Goal: Information Seeking & Learning: Learn about a topic

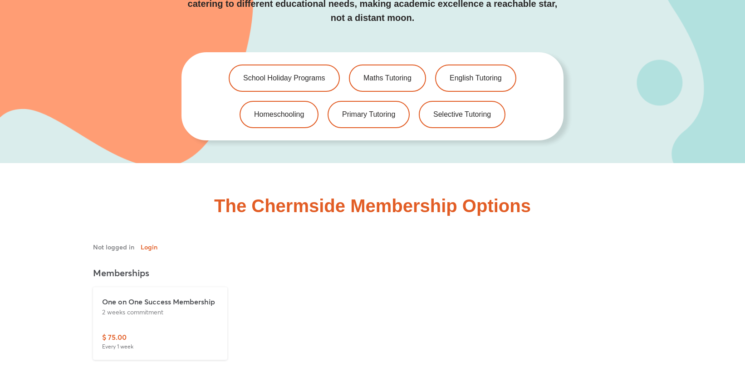
scroll to position [2042, 0]
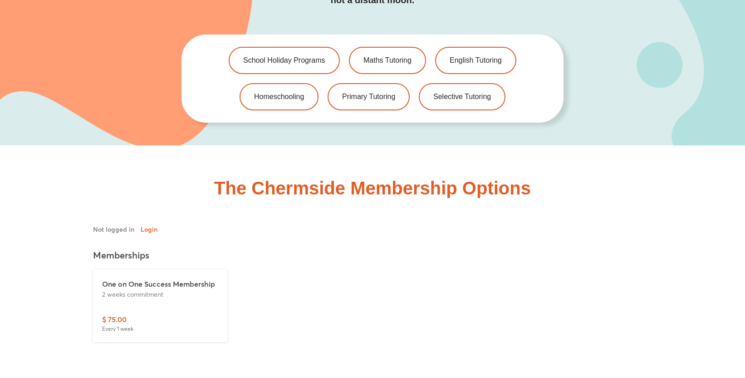
click at [175, 278] on p "One on One Success Membership" at bounding box center [160, 283] width 116 height 11
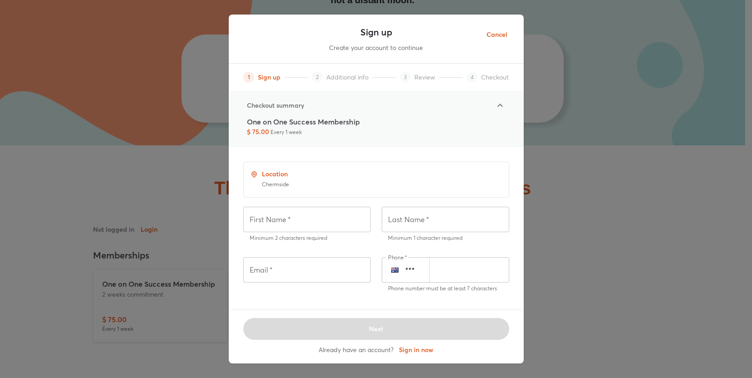
click at [501, 34] on span "Cancel" at bounding box center [496, 34] width 21 height 11
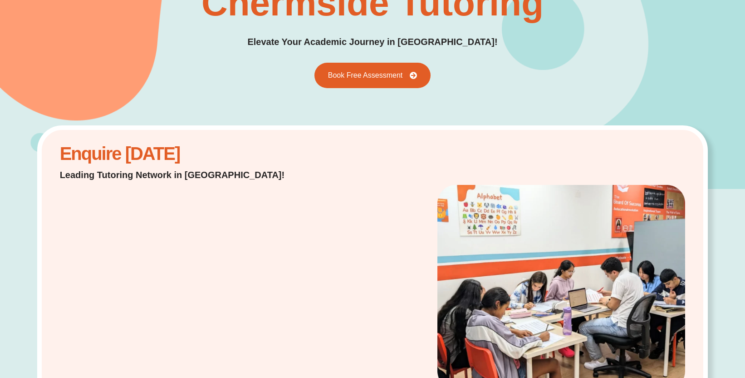
scroll to position [0, 0]
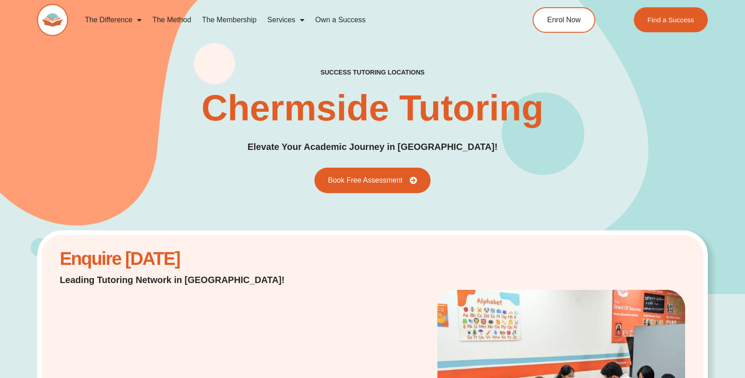
click at [162, 21] on link "The Method" at bounding box center [171, 20] width 49 height 21
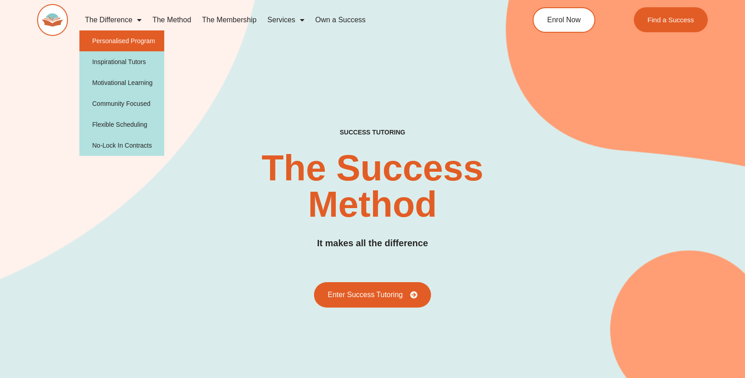
click at [128, 38] on link "Personalised Program" at bounding box center [121, 40] width 85 height 21
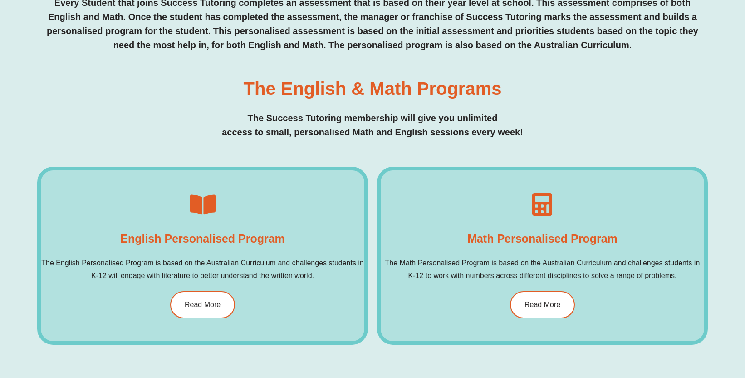
scroll to position [454, 0]
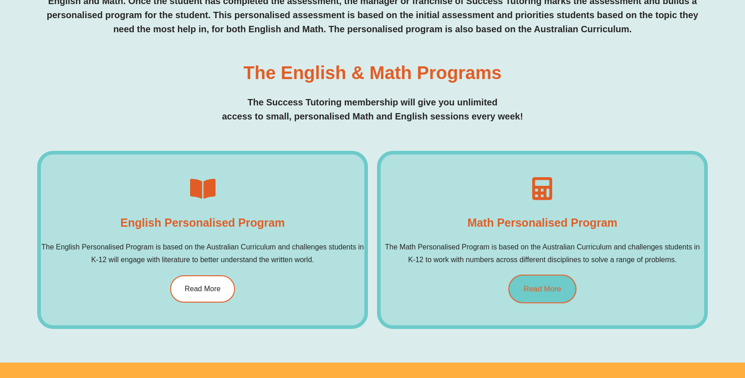
click at [549, 285] on span "Read More" at bounding box center [543, 289] width 38 height 8
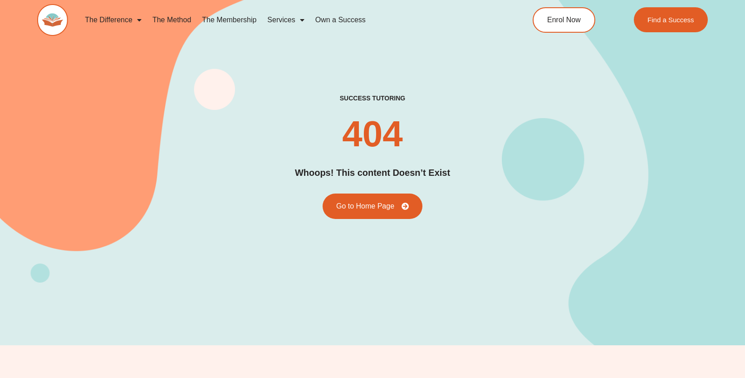
click at [282, 21] on link "Services" at bounding box center [286, 20] width 48 height 21
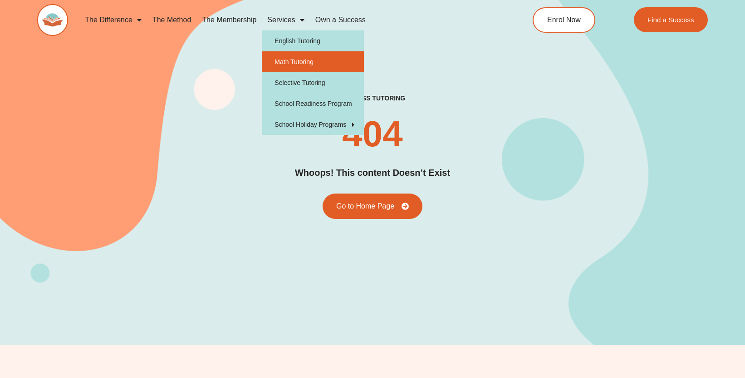
click at [291, 61] on link "Math Tutoring" at bounding box center [313, 61] width 102 height 21
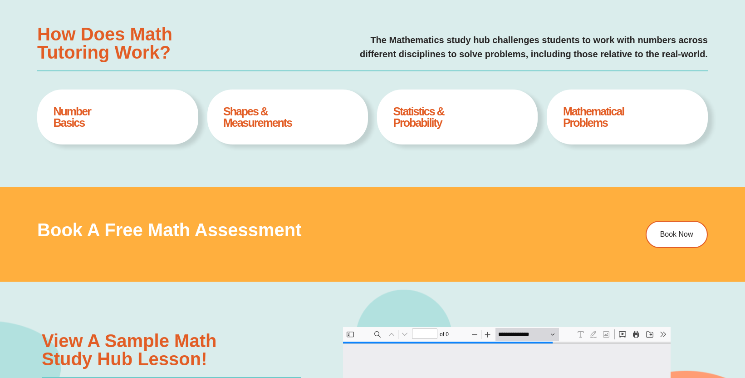
type input "*"
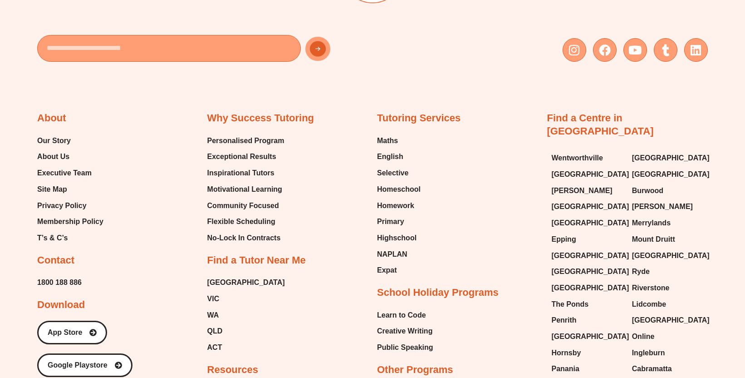
scroll to position [3131, 0]
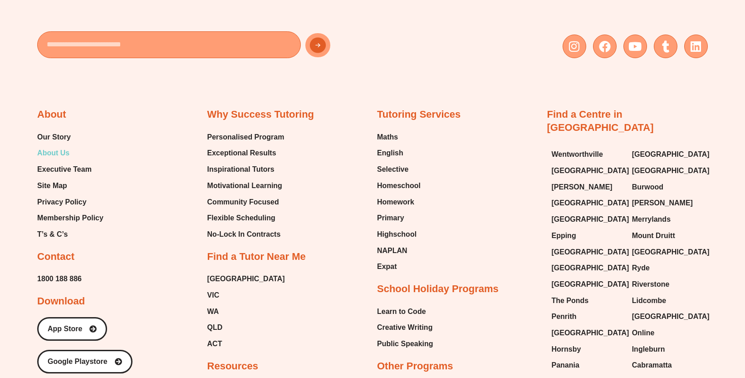
click at [52, 152] on span "About Us" at bounding box center [53, 153] width 32 height 14
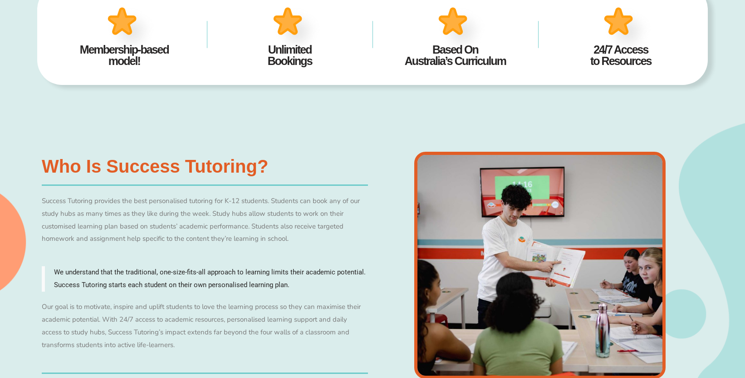
scroll to position [499, 0]
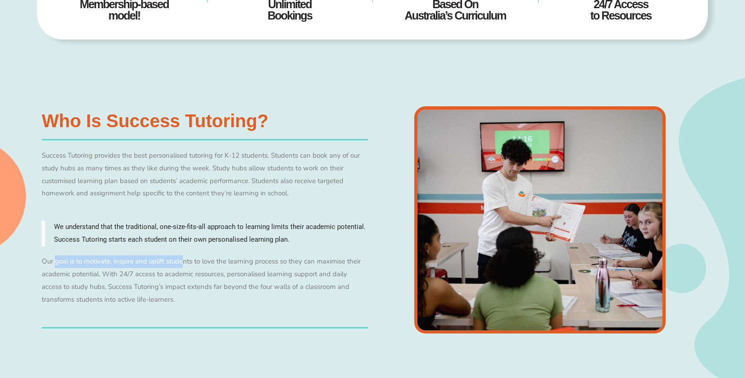
drag, startPoint x: 55, startPoint y: 258, endPoint x: 186, endPoint y: 261, distance: 131.6
click at [186, 261] on p "Our goal is to motivate, inspire and uplift students to love the learning proce…" at bounding box center [205, 280] width 326 height 50
drag, startPoint x: 186, startPoint y: 261, endPoint x: 237, endPoint y: 264, distance: 50.9
click at [237, 264] on p "Our goal is to motivate, inspire and uplift students to love the learning proce…" at bounding box center [205, 280] width 326 height 50
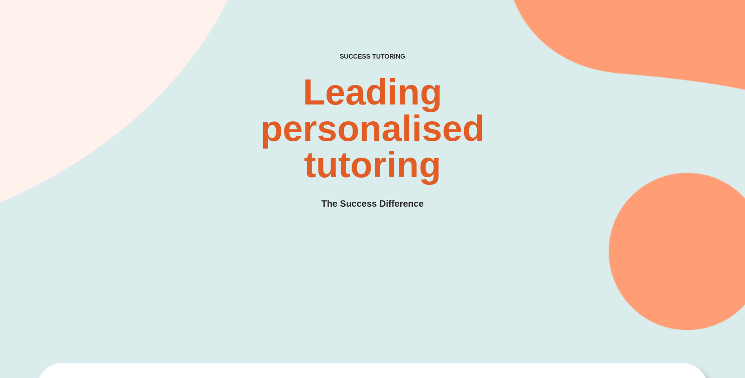
scroll to position [0, 0]
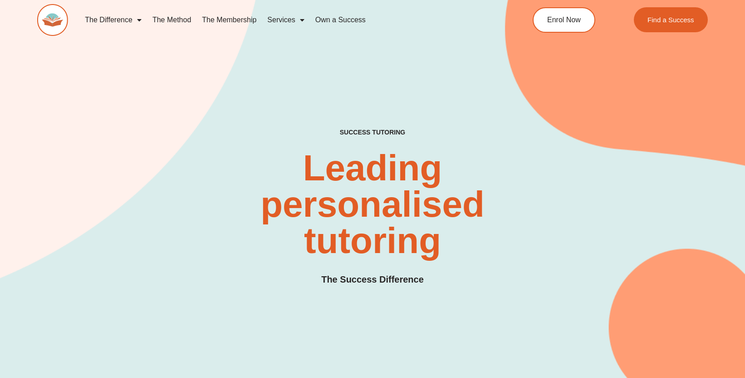
click at [233, 20] on link "The Membership" at bounding box center [228, 20] width 65 height 21
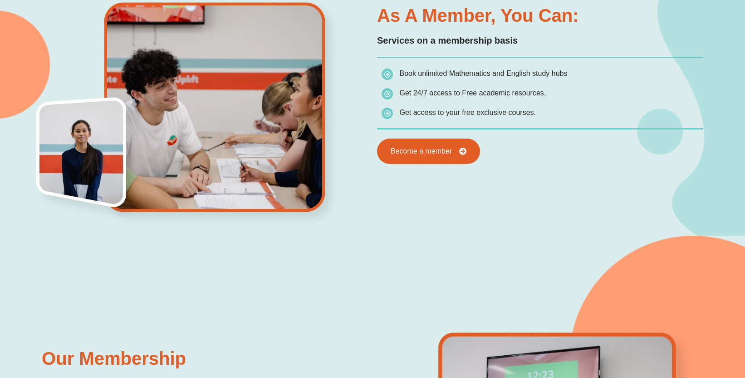
scroll to position [545, 0]
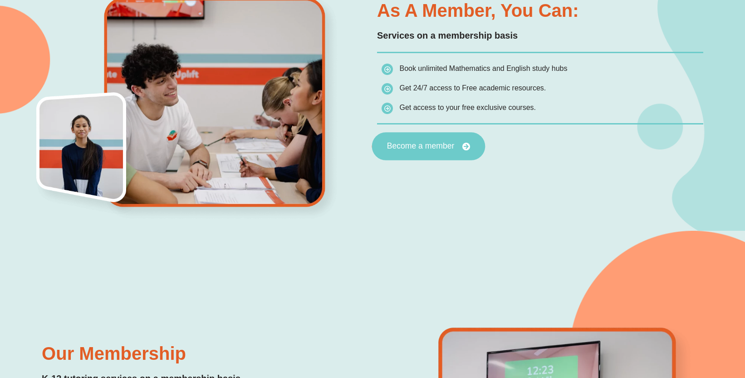
click at [442, 144] on span "Become a member" at bounding box center [421, 146] width 68 height 8
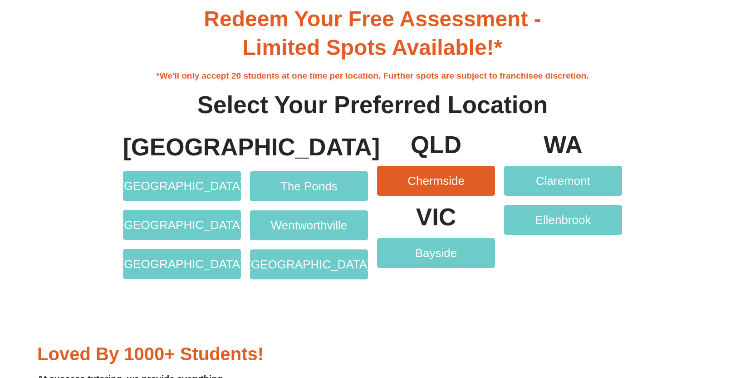
scroll to position [1770, 0]
click at [433, 181] on span "Chermside" at bounding box center [435, 180] width 57 height 12
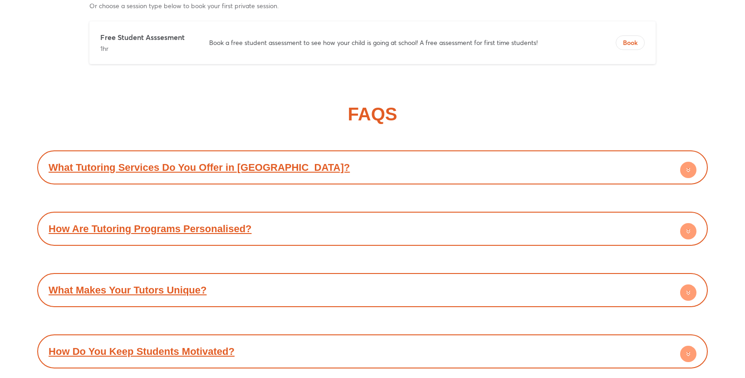
scroll to position [4436, 0]
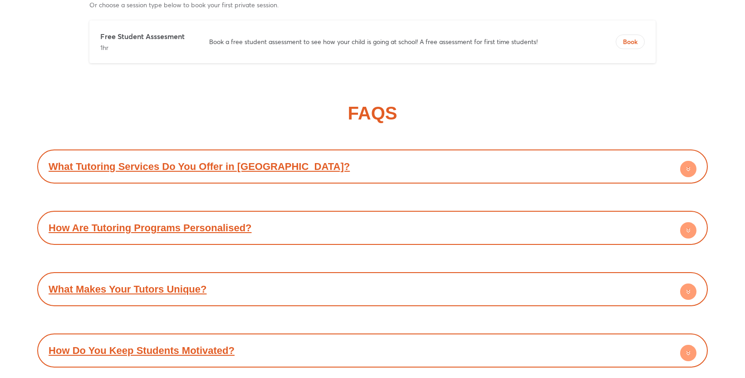
click at [682, 161] on circle at bounding box center [688, 169] width 16 height 16
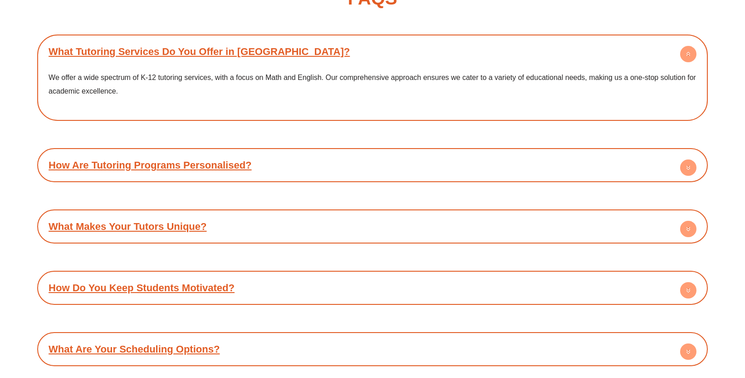
scroll to position [4572, 0]
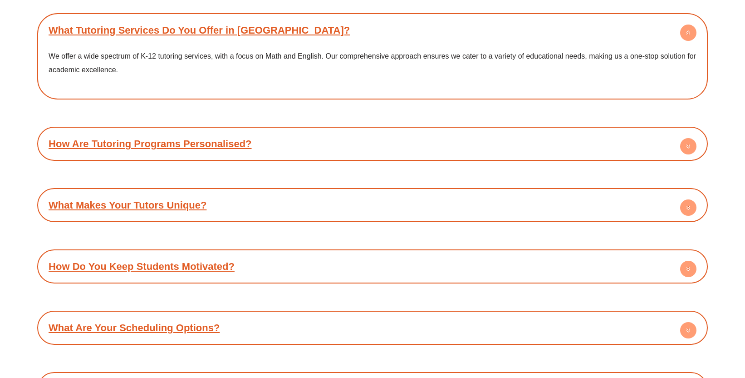
click at [687, 138] on circle at bounding box center [688, 146] width 16 height 16
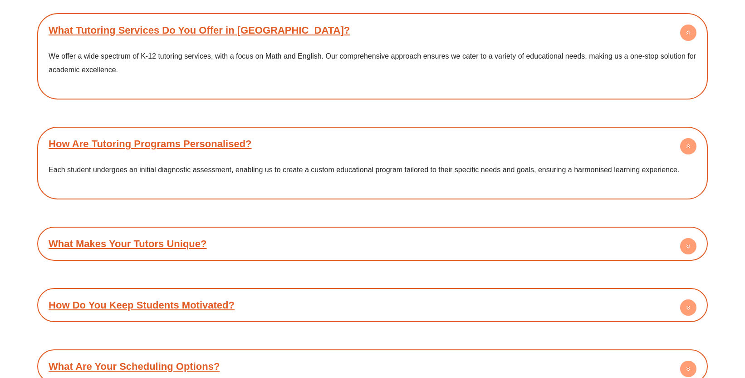
click at [692, 238] on circle at bounding box center [688, 246] width 16 height 16
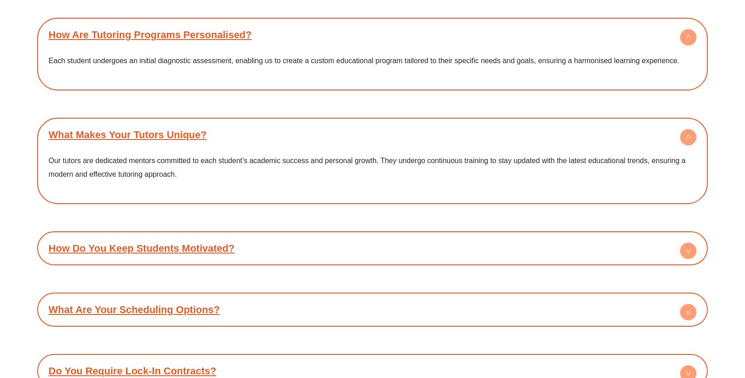
scroll to position [4708, 0]
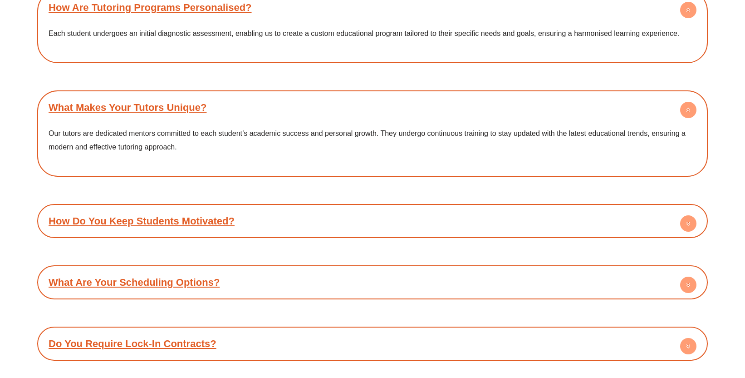
click at [687, 276] on circle at bounding box center [688, 284] width 16 height 16
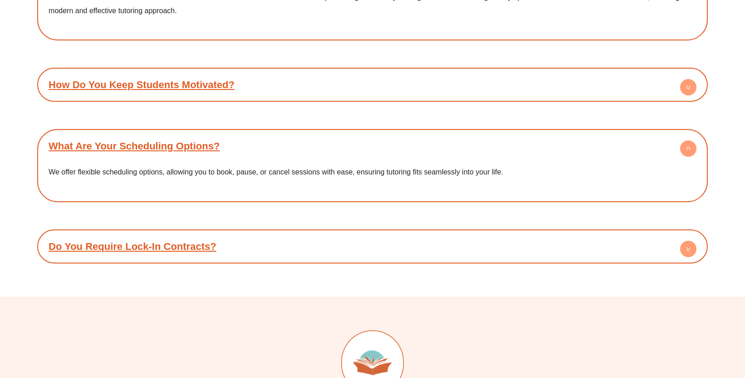
scroll to position [4889, 0]
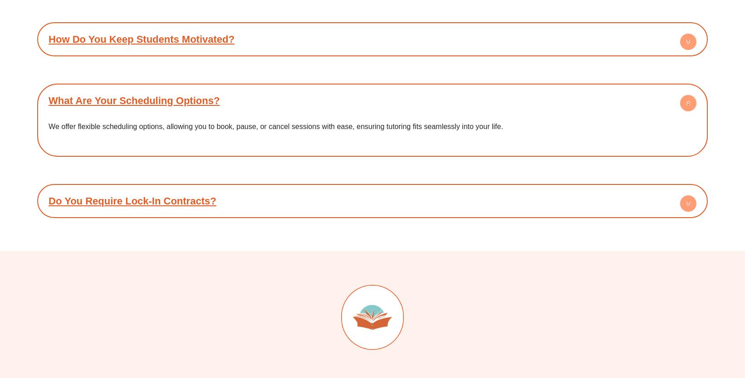
click at [689, 195] on circle at bounding box center [688, 203] width 16 height 16
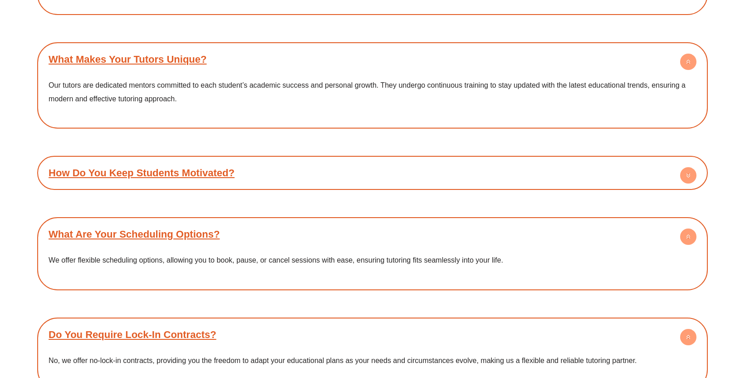
scroll to position [4753, 0]
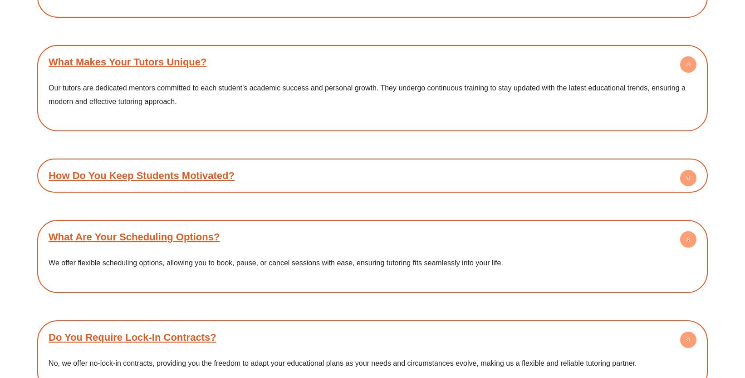
click at [692, 231] on circle at bounding box center [688, 239] width 16 height 16
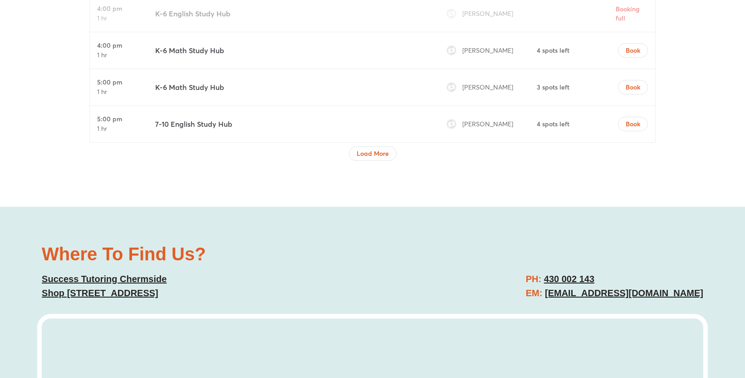
scroll to position [3301, 0]
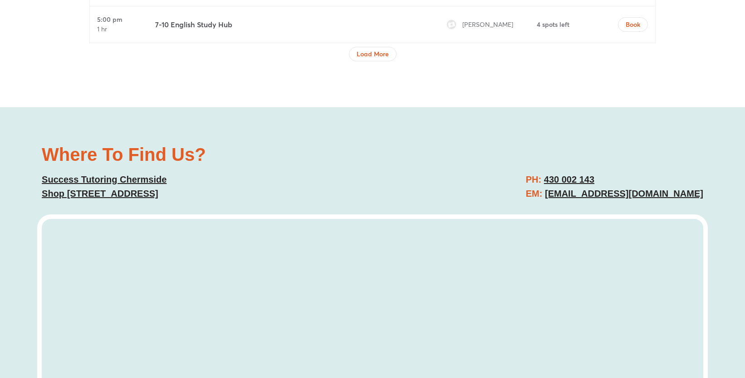
click at [564, 174] on link "430 002 143" at bounding box center [569, 179] width 50 height 10
click at [418, 168] on div "PH: [PHONE_NUMBER] EM: [EMAIL_ADDRESS][DOMAIN_NAME]" at bounding box center [542, 186] width 331 height 37
